Goal: Transaction & Acquisition: Purchase product/service

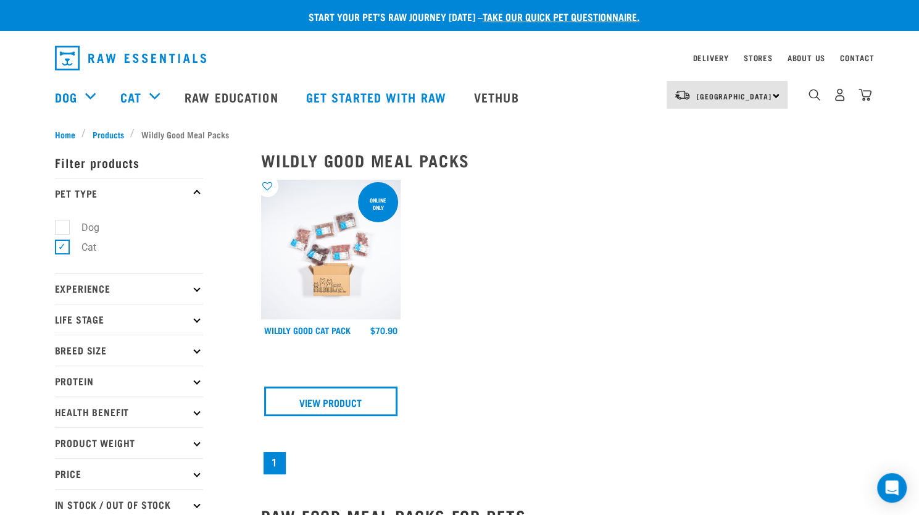
click at [813, 89] on div "dropdown navigation" at bounding box center [814, 94] width 13 height 13
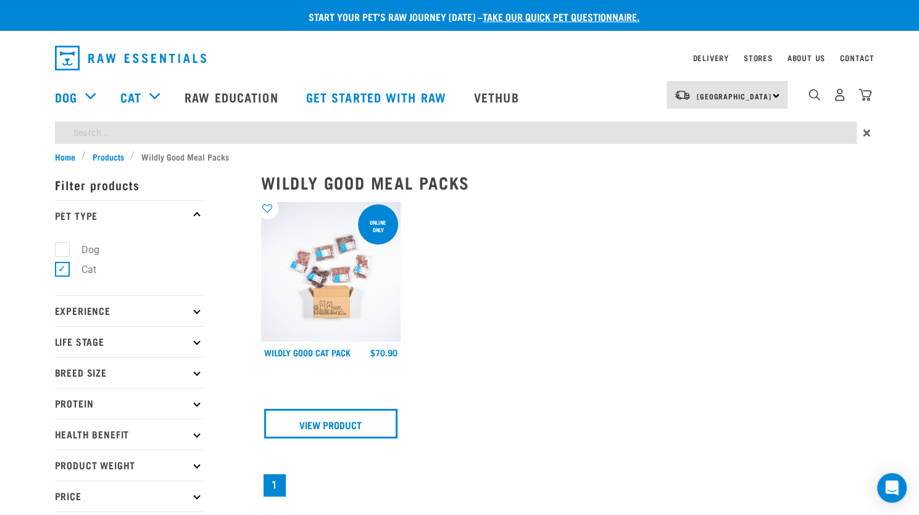
click at [612, 132] on div "Start your pet’s raw journey today – take our quick pet questionnaire. Delivery…" at bounding box center [459, 324] width 919 height 648
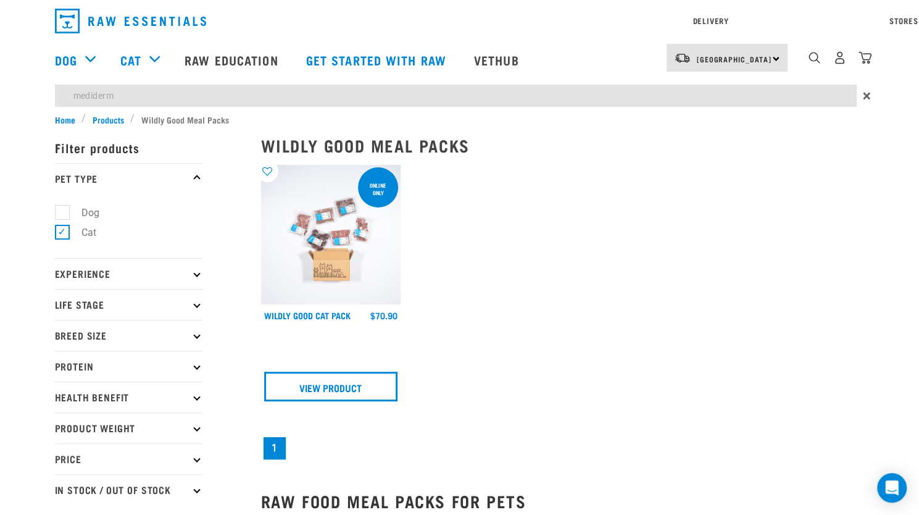
type input "mediderm"
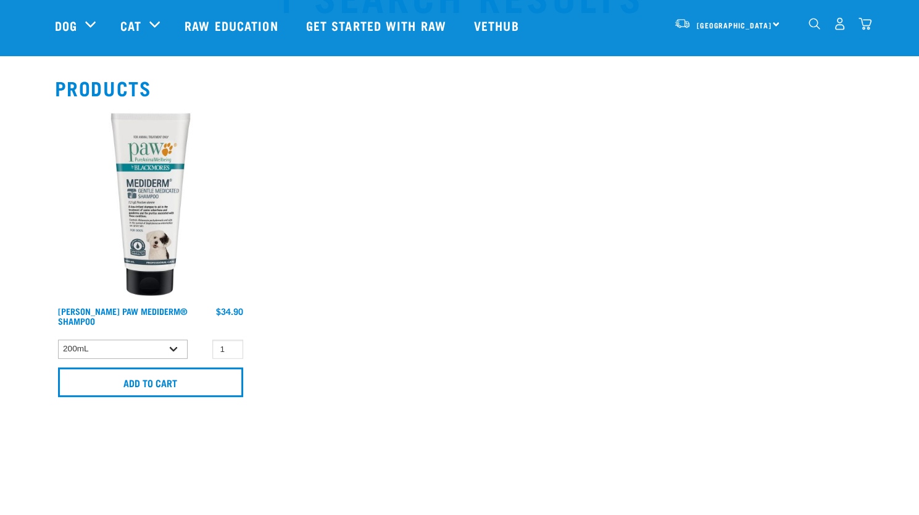
scroll to position [123, 0]
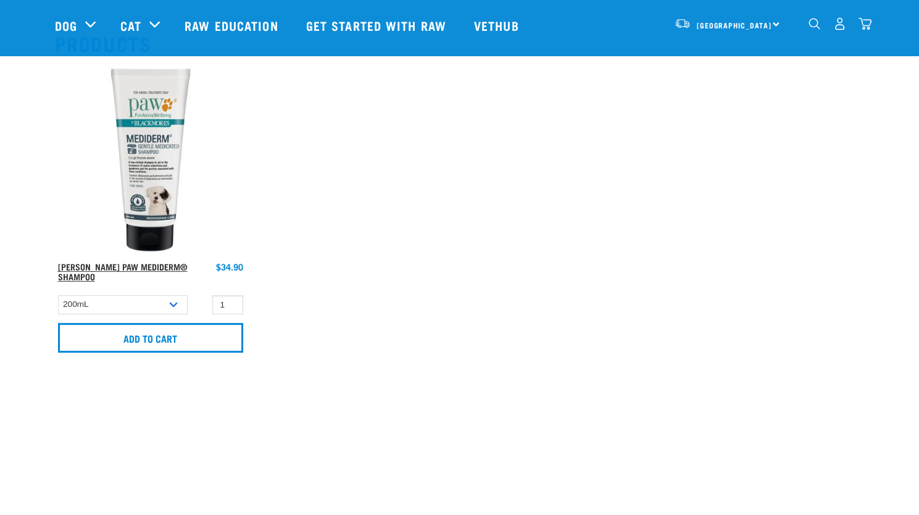
click at [146, 265] on link "[PERSON_NAME] PAW MediDerm® Shampoo" at bounding box center [123, 271] width 130 height 14
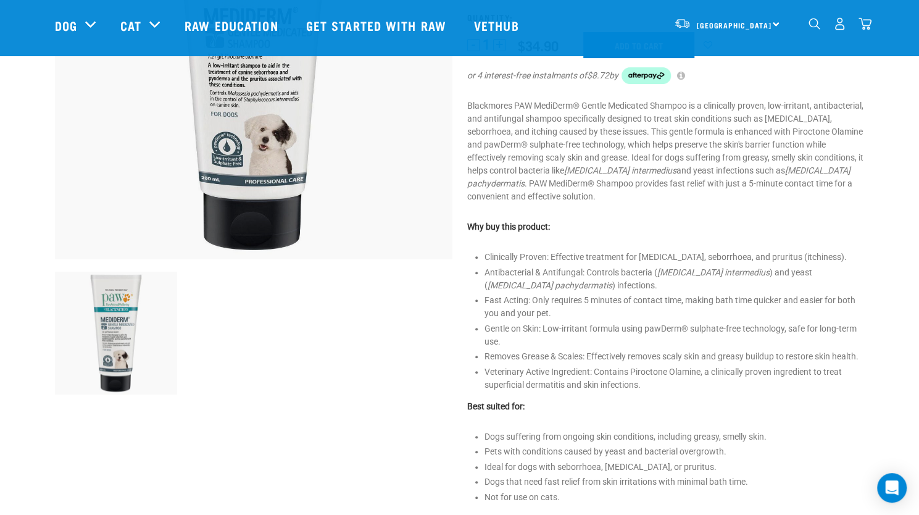
scroll to position [247, 0]
